Goal: Information Seeking & Learning: Learn about a topic

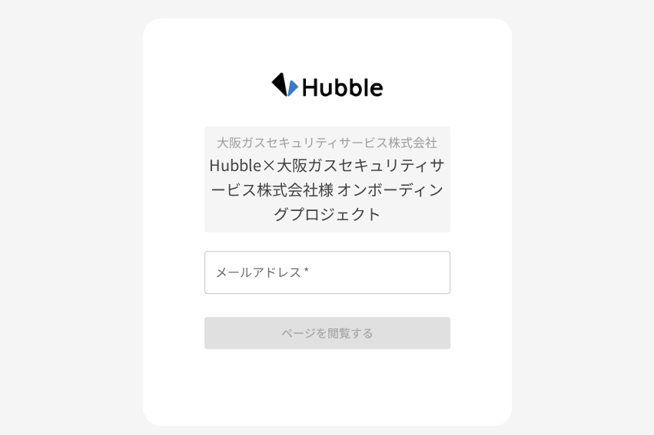
click at [326, 275] on input "メールアドレス   *" at bounding box center [327, 272] width 246 height 43
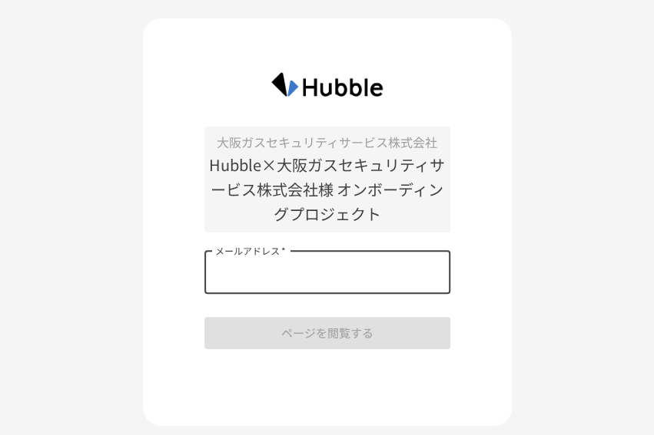
type input "**********"
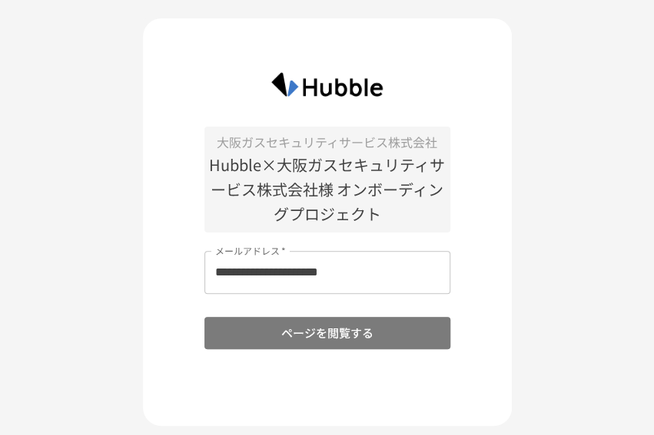
click at [313, 333] on button "ページを閲覧する" at bounding box center [327, 333] width 246 height 32
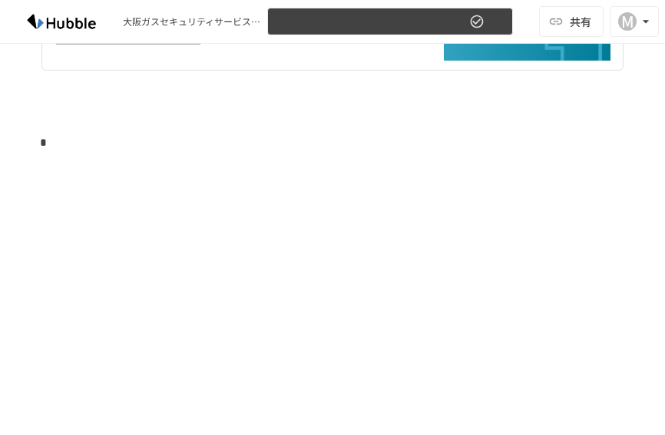
scroll to position [3840, 0]
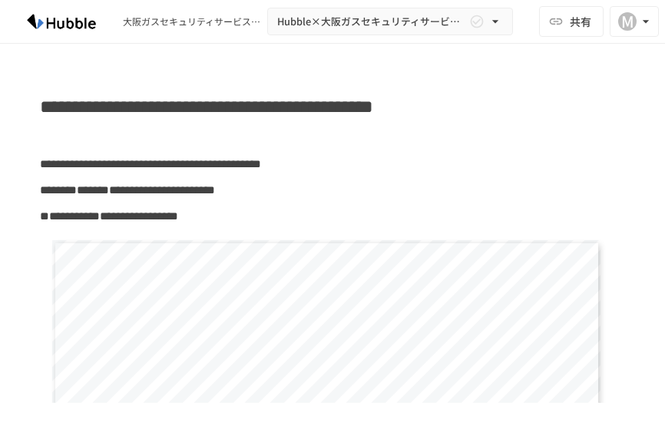
click at [564, 148] on p at bounding box center [332, 138] width 585 height 20
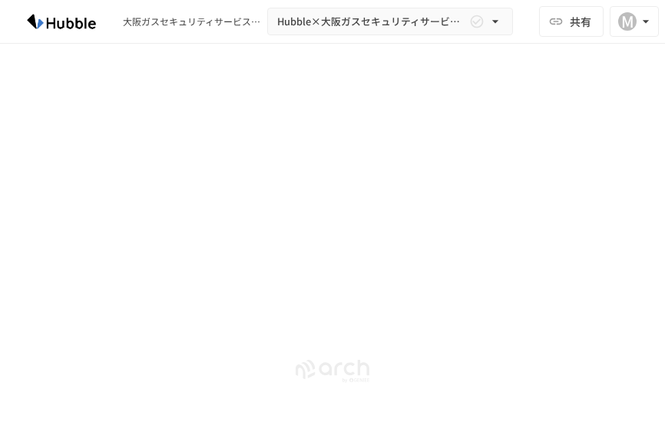
scroll to position [3843, 0]
